Goal: Task Accomplishment & Management: Manage account settings

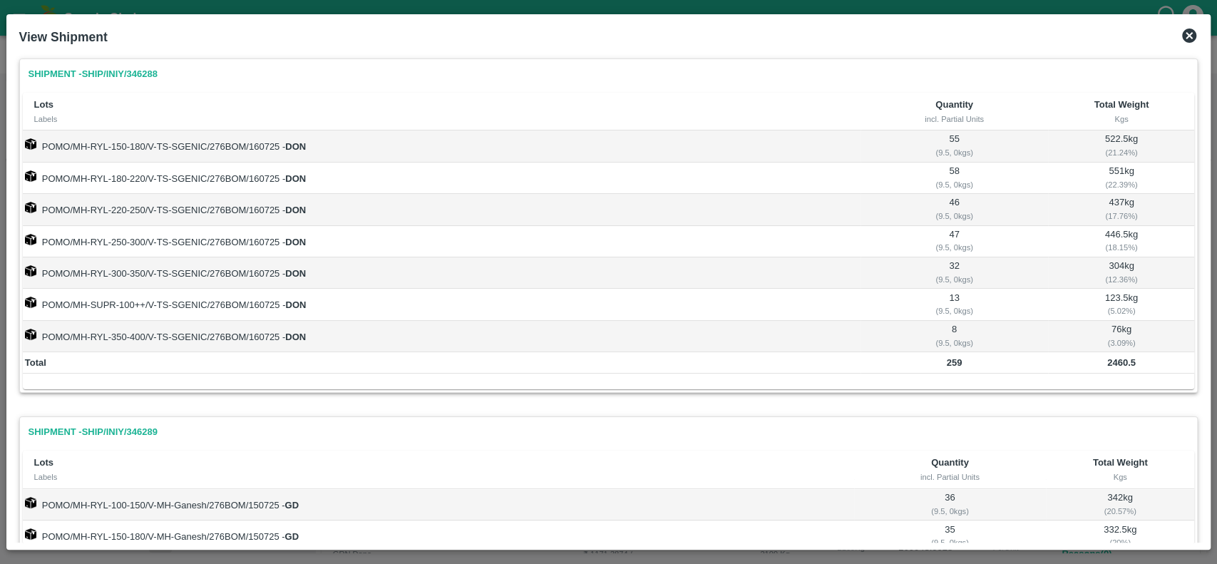
scroll to position [503, 0]
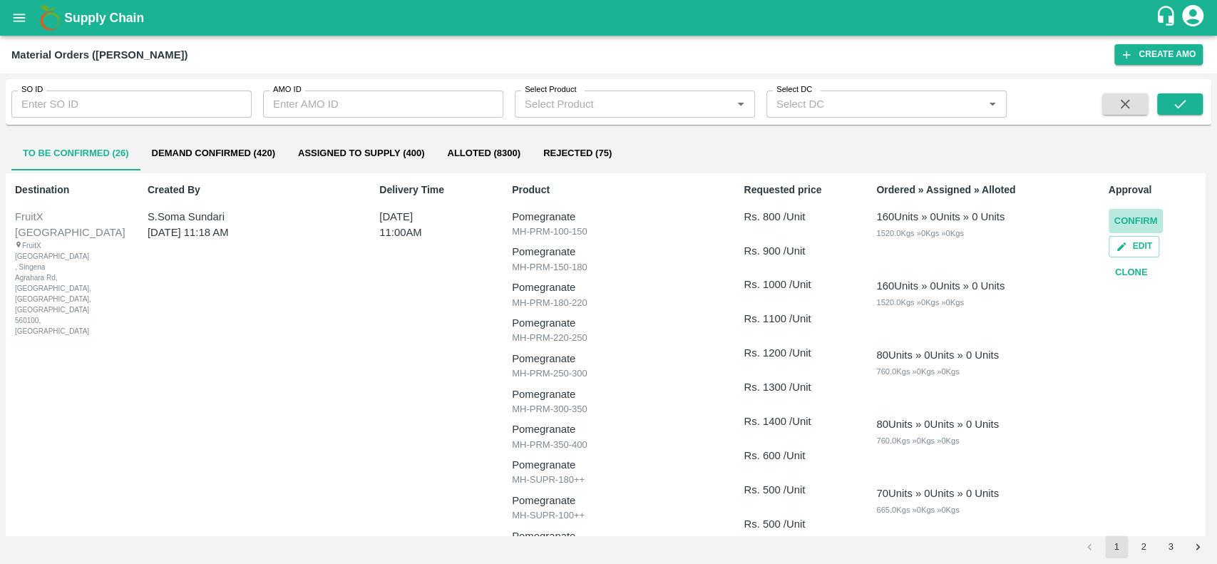
click at [1120, 220] on button "Confirm" at bounding box center [1136, 221] width 55 height 25
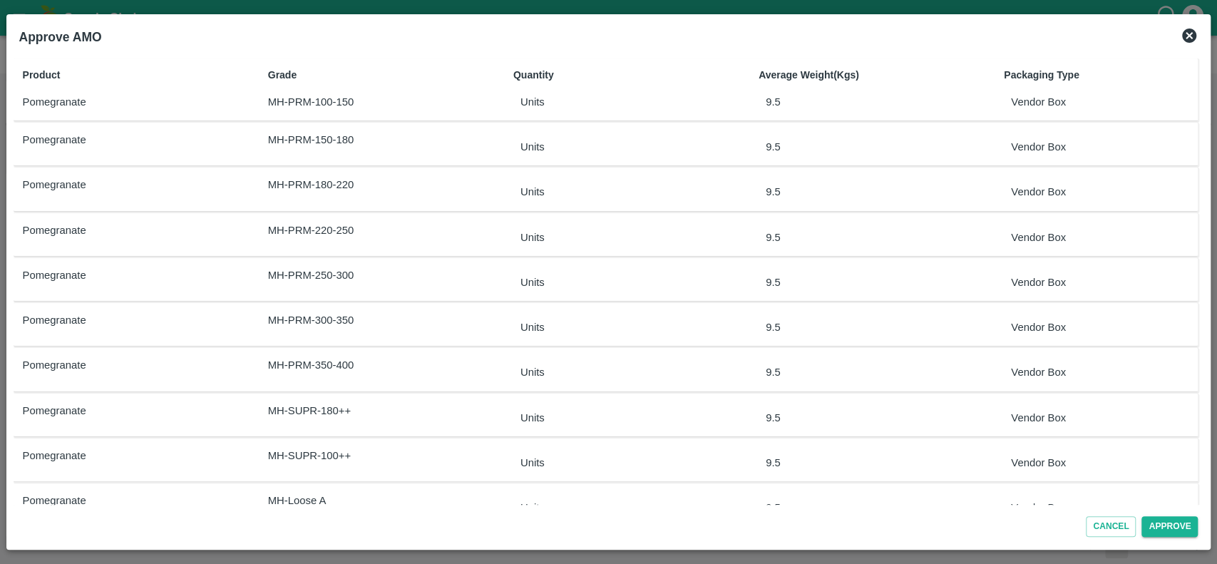
scroll to position [34, 0]
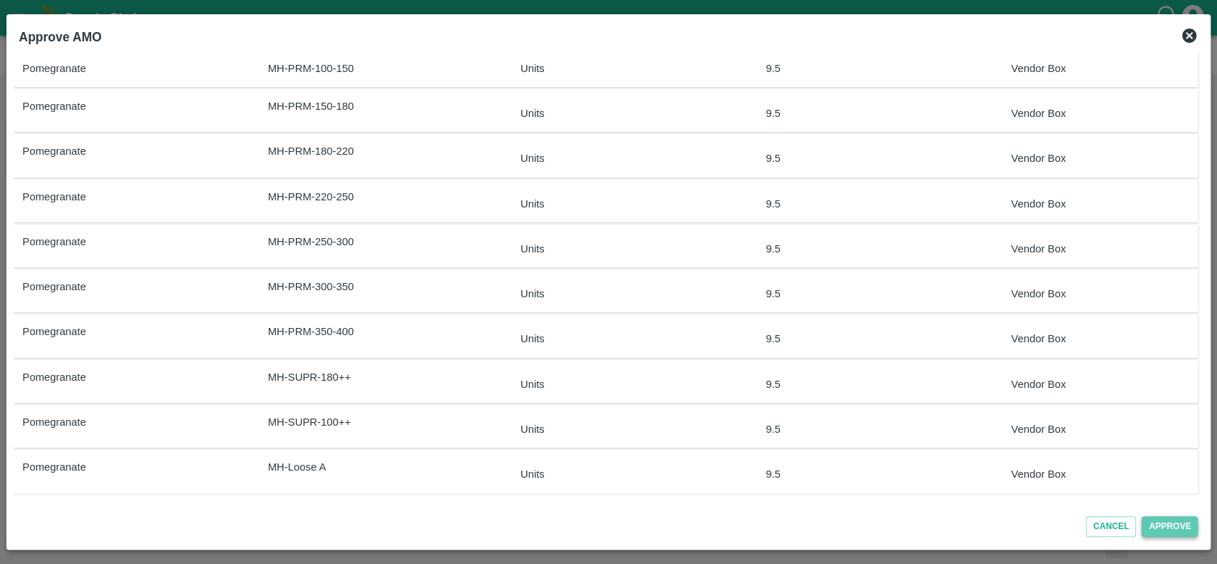
click at [1151, 533] on button "Approve" at bounding box center [1169, 526] width 56 height 21
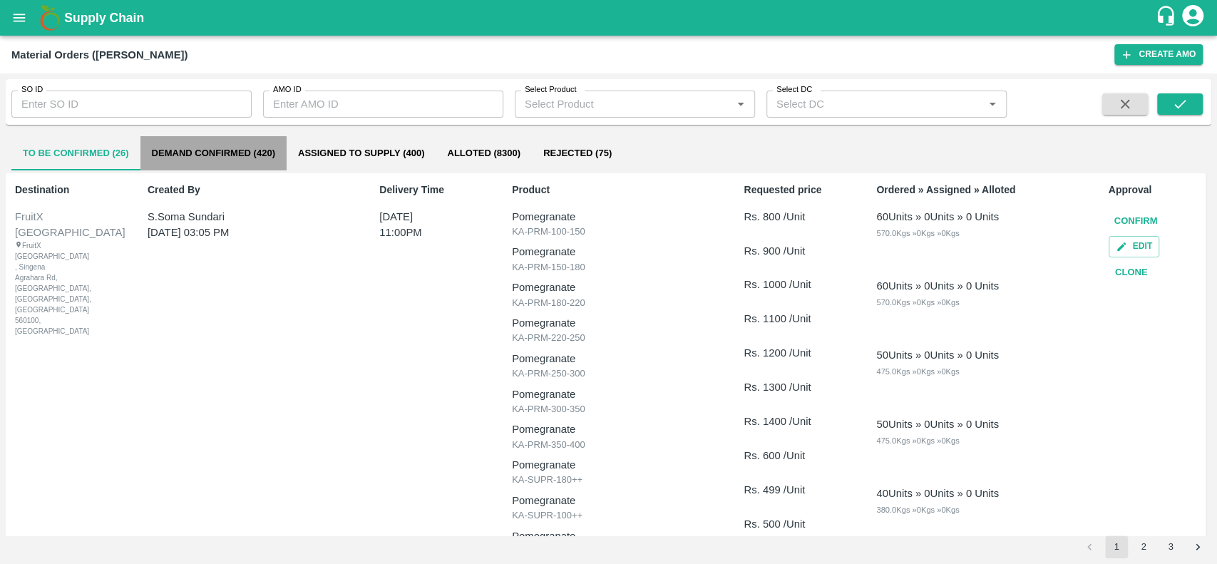
click at [156, 157] on button "Demand Confirmed (420)" at bounding box center [213, 153] width 146 height 34
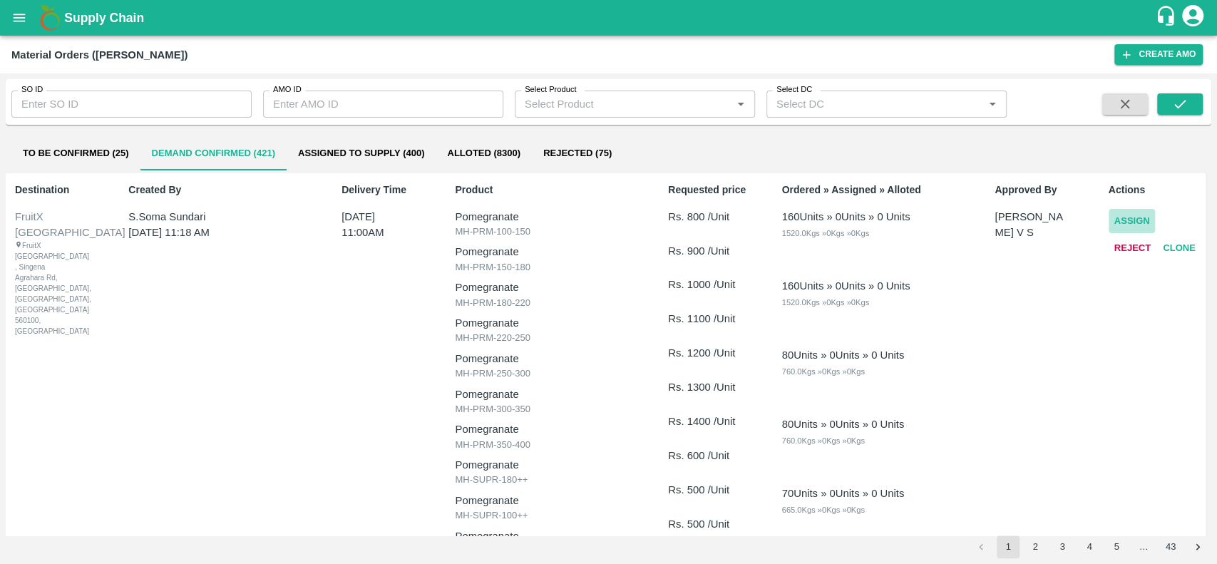
click at [1118, 217] on button "Assign" at bounding box center [1132, 221] width 47 height 25
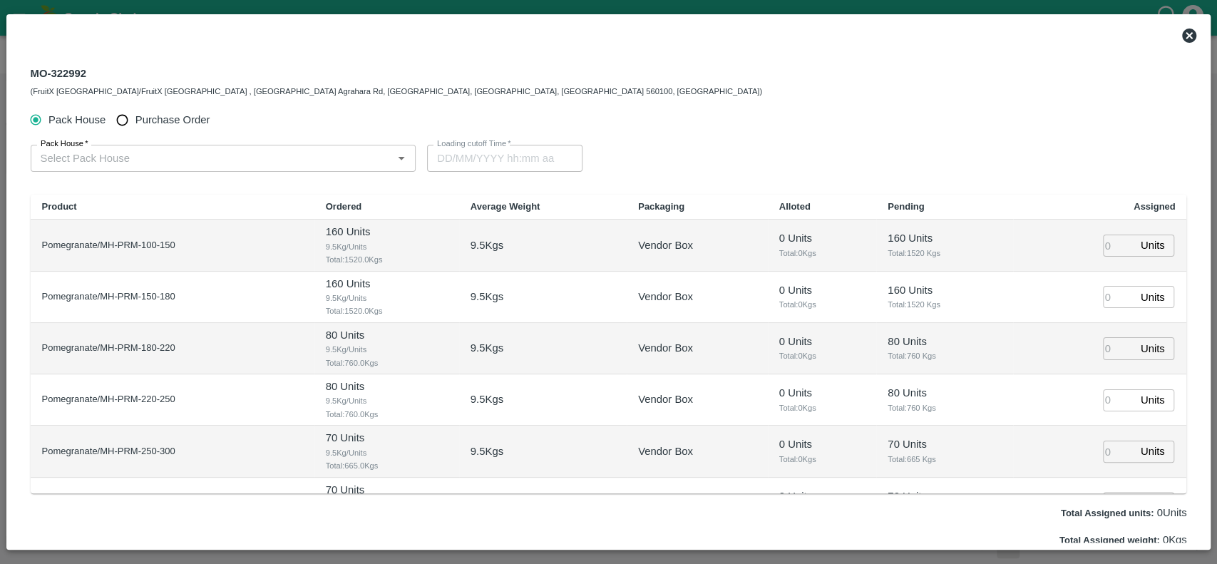
type input "09/09/2025 11:00 AM"
drag, startPoint x: 85, startPoint y: 74, endPoint x: 30, endPoint y: 73, distance: 54.9
click at [31, 73] on div "MO-322992 (FruitX Bangalore/FruitX Bangalore , Singena Agrahara Rd, Gulimangala…" at bounding box center [397, 81] width 732 height 34
copy div "MO-322992"
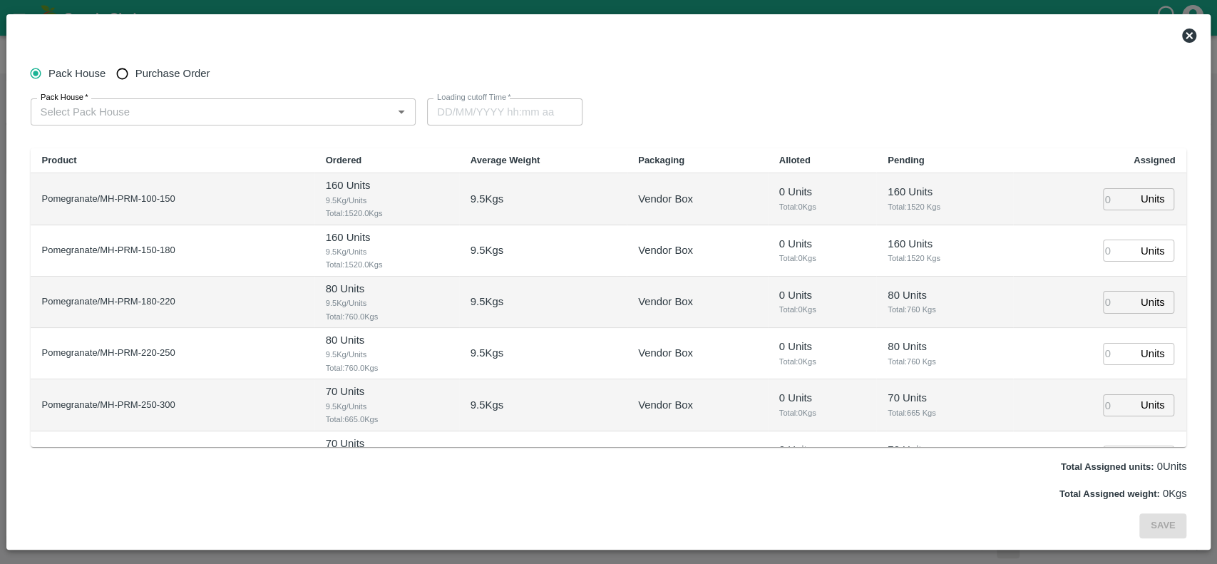
scroll to position [240, 0]
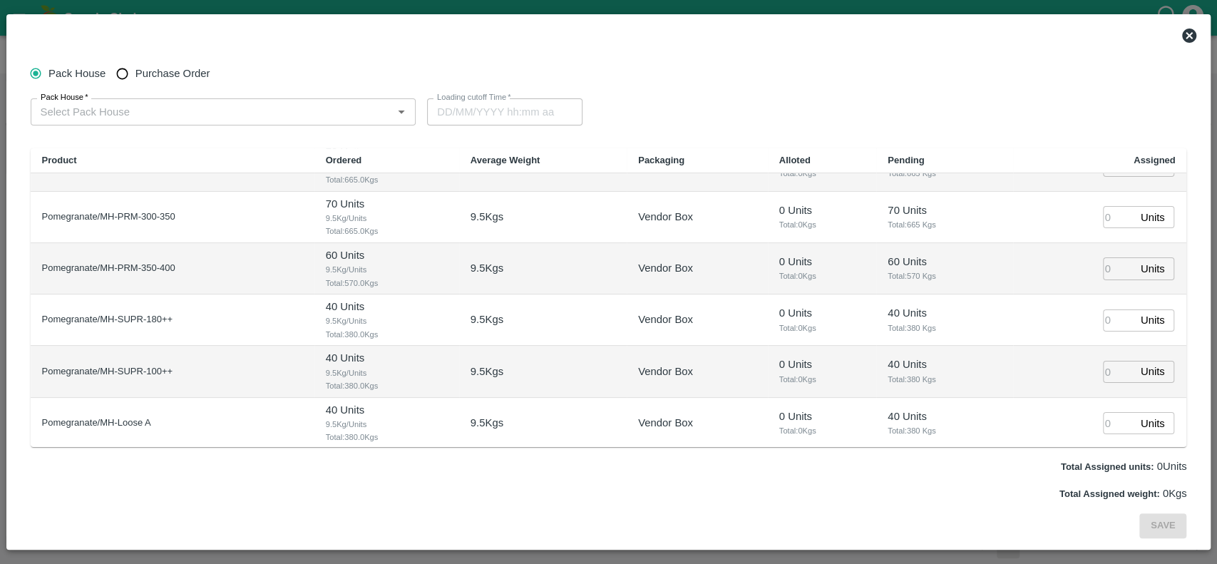
click at [1188, 29] on icon at bounding box center [1189, 36] width 14 height 14
